Goal: Task Accomplishment & Management: Manage account settings

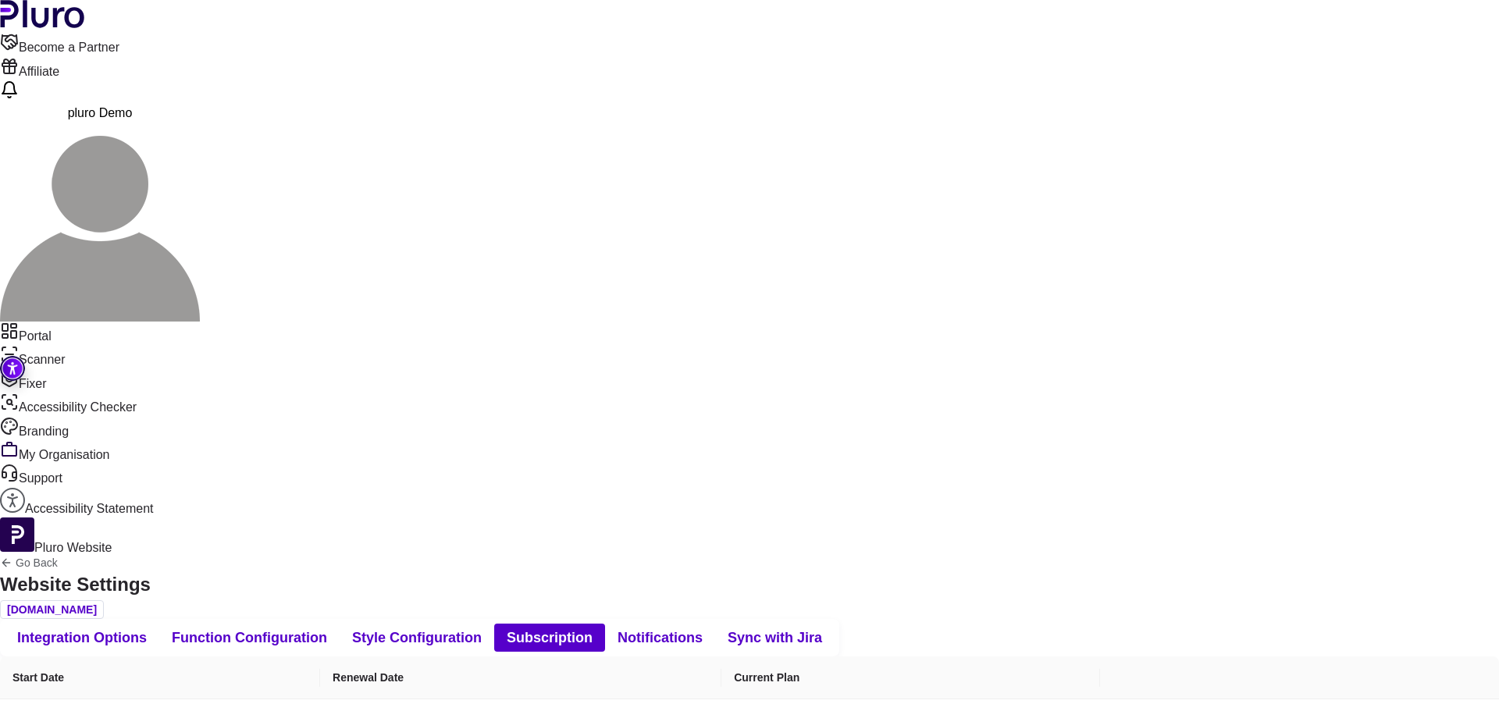
click at [327, 628] on span "Function Configuration" at bounding box center [249, 637] width 155 height 19
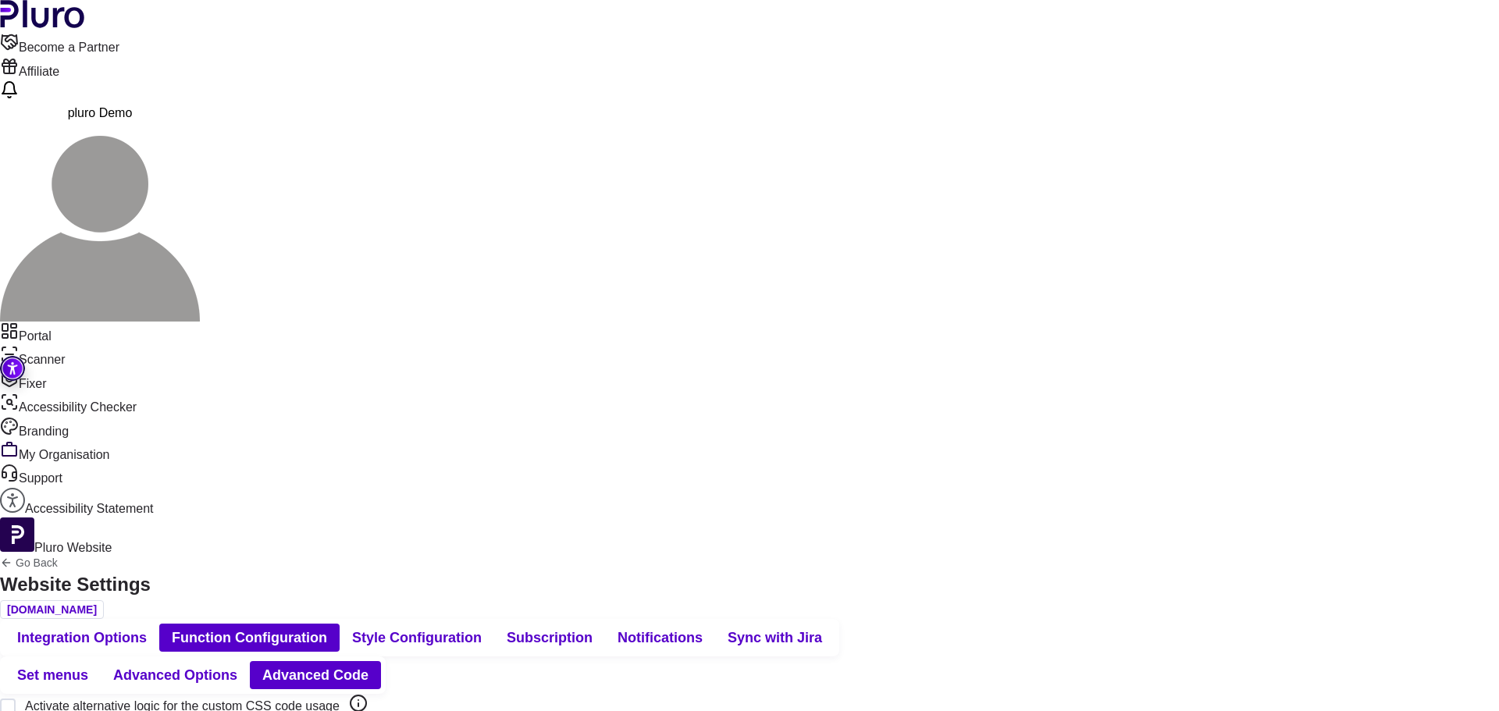
click at [237, 666] on span "Advanced Options" at bounding box center [175, 675] width 124 height 19
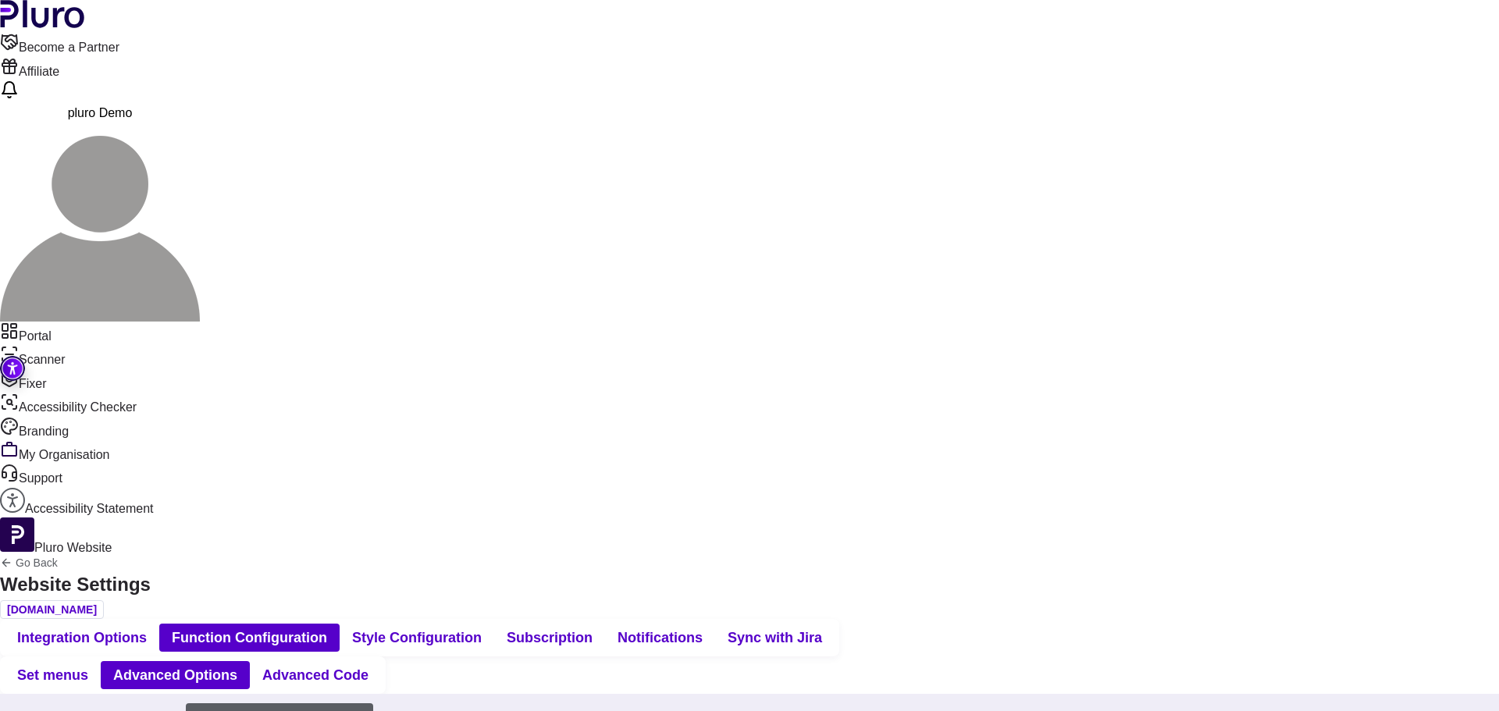
scroll to position [78, 0]
click at [101, 661] on button "Set menus" at bounding box center [53, 675] width 96 height 28
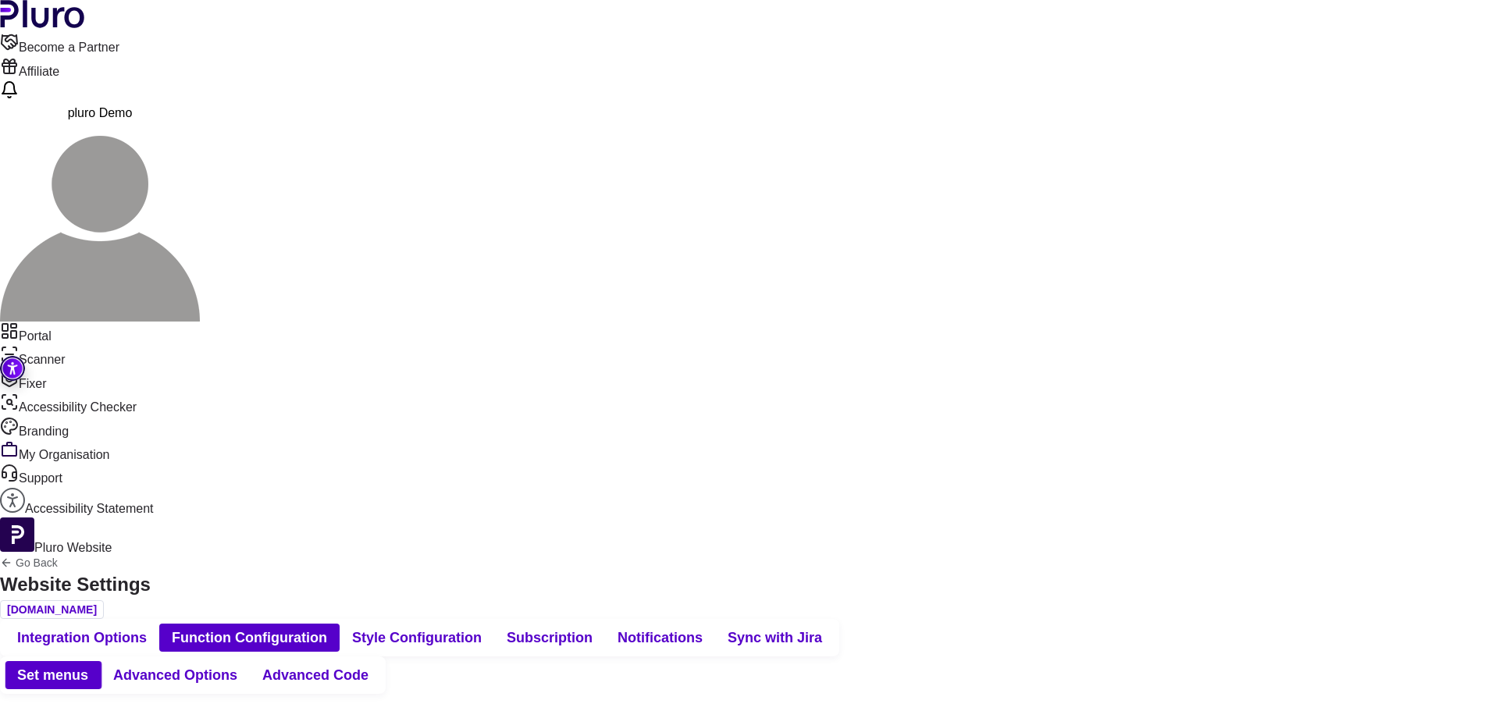
scroll to position [0, 0]
click at [250, 661] on button "Advanced Options" at bounding box center [175, 675] width 149 height 28
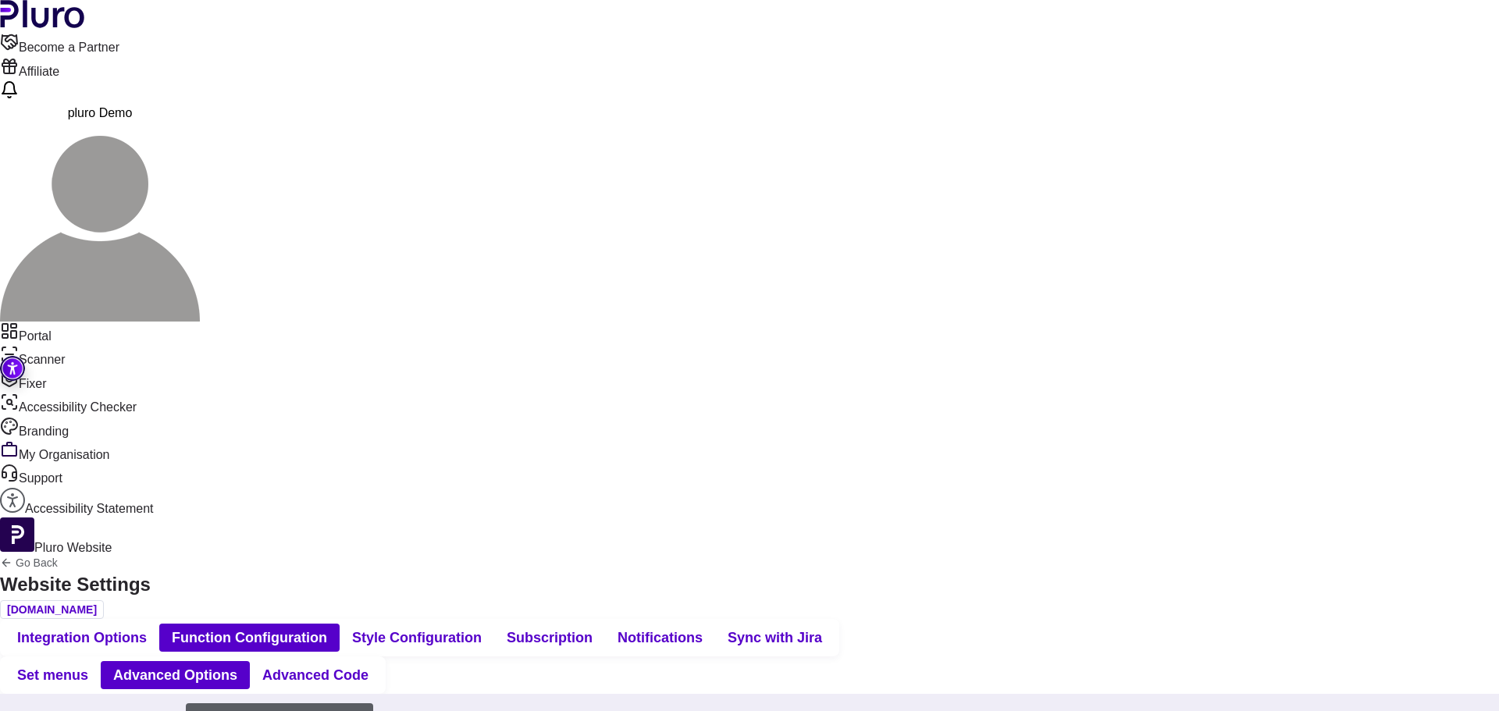
click at [161, 710] on span "Nav. Configurations" at bounding box center [94, 722] width 133 height 19
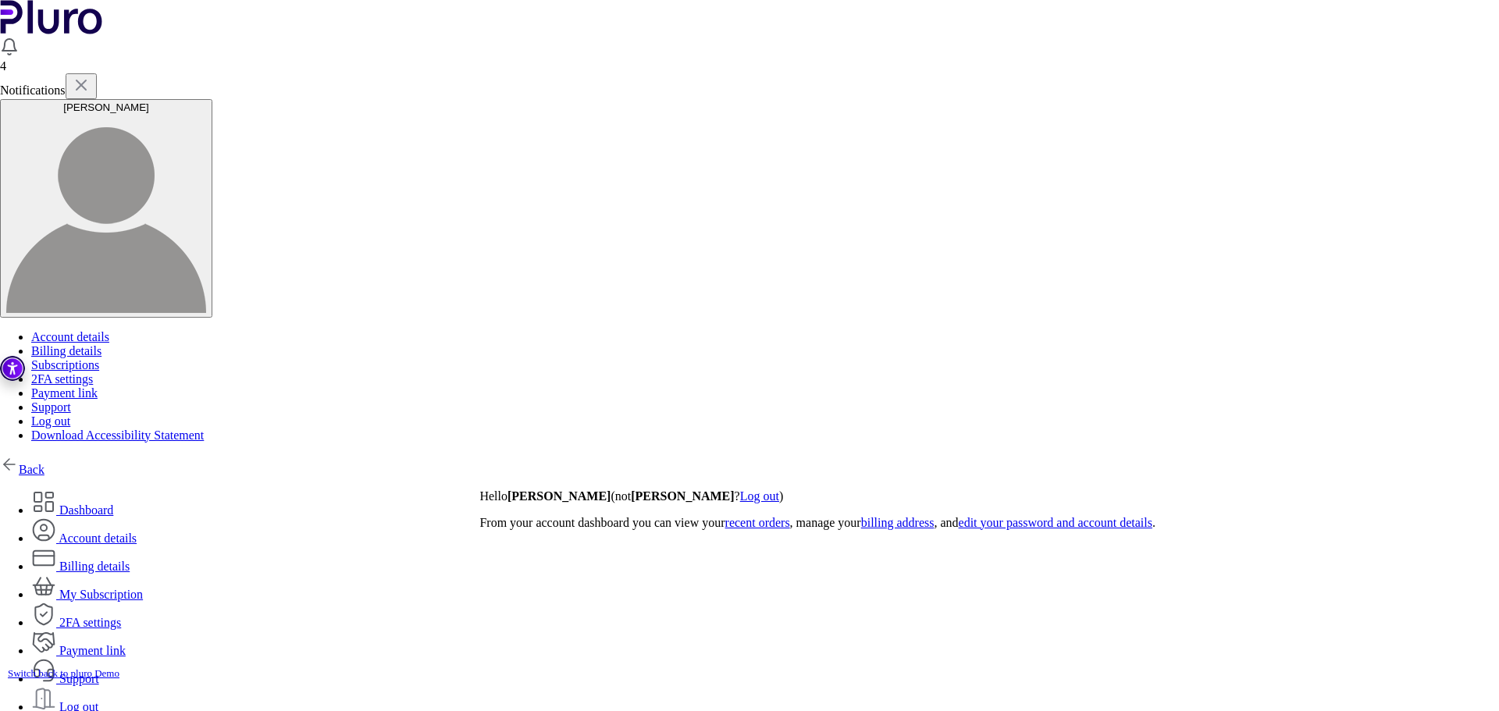
click at [19, 455] on img at bounding box center [9, 464] width 19 height 19
